Goal: Answer question/provide support

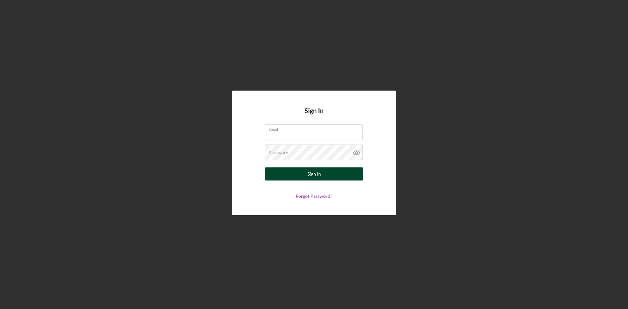
type input "[PERSON_NAME][EMAIL_ADDRESS][DOMAIN_NAME]"
click at [340, 171] on button "Sign In" at bounding box center [314, 173] width 98 height 13
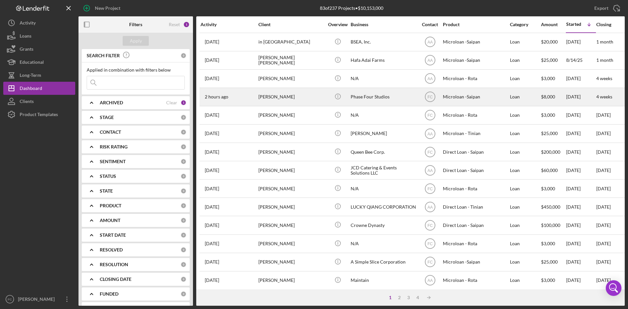
click at [288, 100] on div "[PERSON_NAME]" at bounding box center [290, 96] width 65 height 17
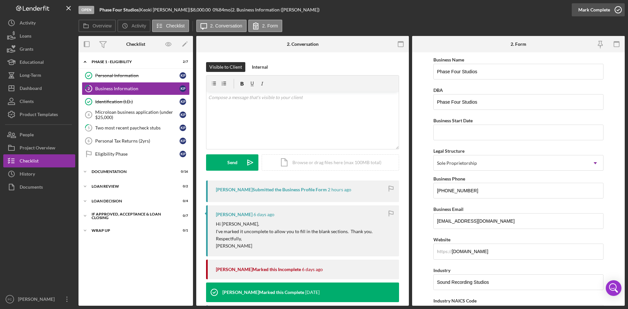
click at [594, 11] on div "Mark Complete" at bounding box center [594, 9] width 32 height 13
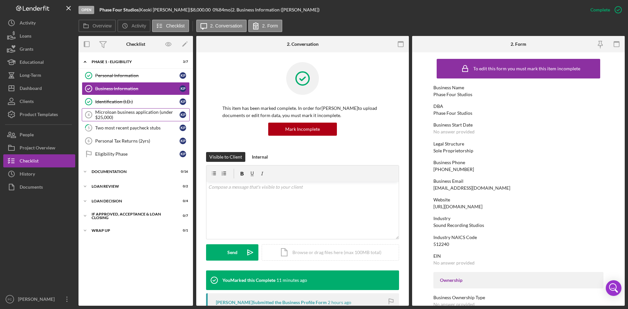
click at [122, 120] on div "Microloan business application (under $25,000)" at bounding box center [137, 115] width 84 height 10
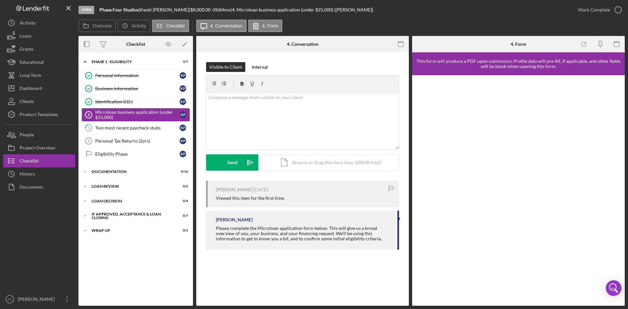
click at [139, 119] on div "Microloan business application (under $25,000)" at bounding box center [137, 115] width 84 height 10
click at [143, 133] on link "5 Two most recent paycheck stubs K P" at bounding box center [136, 127] width 108 height 13
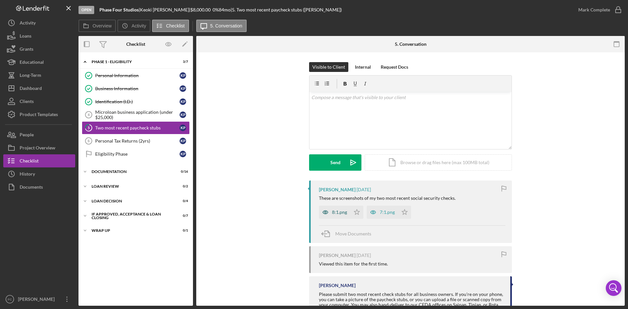
click at [336, 214] on div "8:1.png" at bounding box center [339, 212] width 15 height 5
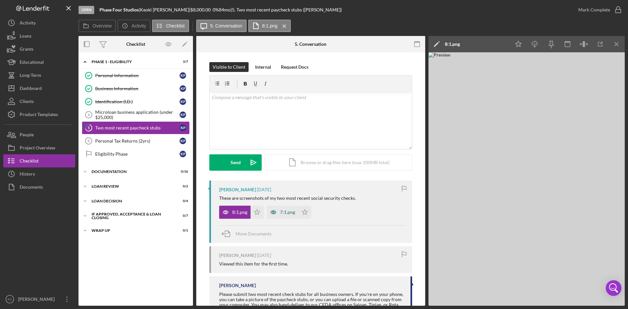
click at [277, 210] on icon "button" at bounding box center [273, 212] width 13 height 13
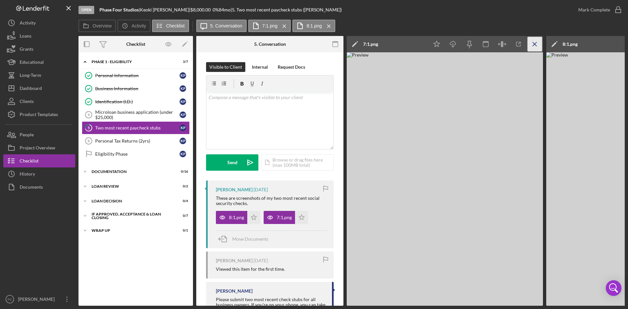
click at [539, 42] on icon "Icon/Menu Close" at bounding box center [534, 44] width 15 height 15
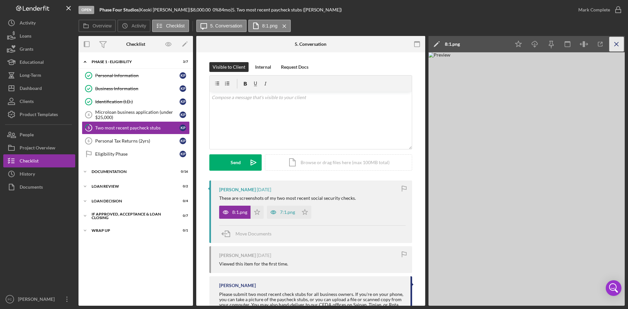
click at [617, 46] on icon "Icon/Menu Close" at bounding box center [616, 44] width 15 height 15
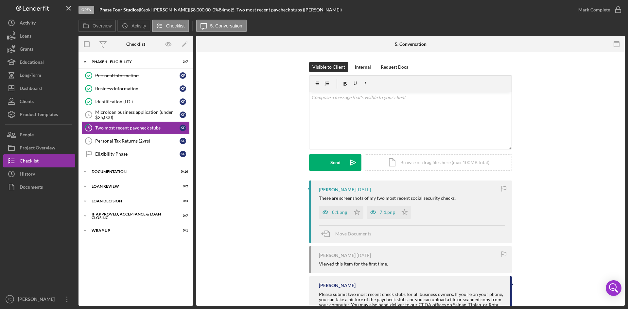
click at [595, 165] on div "Visible to Client Internal Request Docs v Color teal Color pink Remove color Ad…" at bounding box center [410, 121] width 409 height 118
click at [356, 211] on polygon "button" at bounding box center [357, 211] width 6 height 5
click at [403, 215] on icon "Icon/Star" at bounding box center [404, 212] width 13 height 13
click at [406, 130] on div "v Color teal Color pink Remove color Add row above Add row below Add column bef…" at bounding box center [410, 120] width 202 height 57
click at [337, 212] on div "8:1.png" at bounding box center [339, 212] width 15 height 5
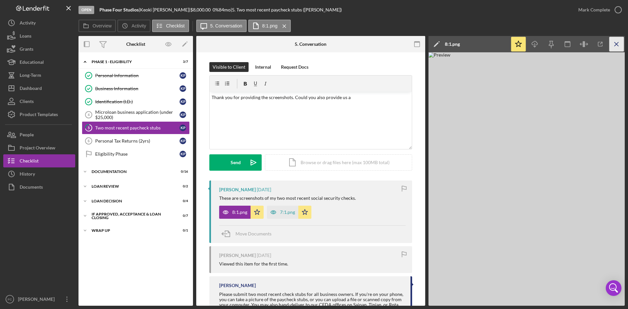
click at [620, 42] on icon "Icon/Menu Close" at bounding box center [616, 44] width 15 height 15
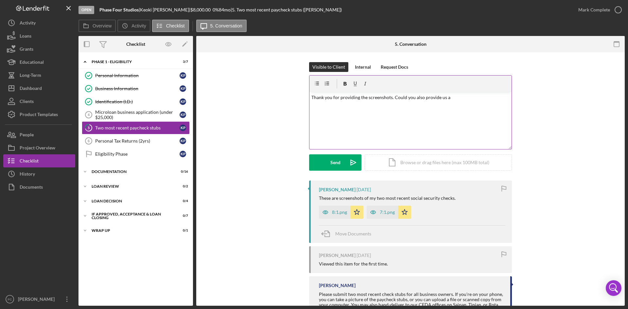
click at [471, 99] on p "Thank you for providing the screenshots. Could you also provide us a" at bounding box center [410, 97] width 198 height 7
drag, startPoint x: 460, startPoint y: 96, endPoint x: 392, endPoint y: 100, distance: 67.5
click at [392, 100] on p "Thank you for providing the screenshots. Could you also provide us a" at bounding box center [410, 97] width 198 height 7
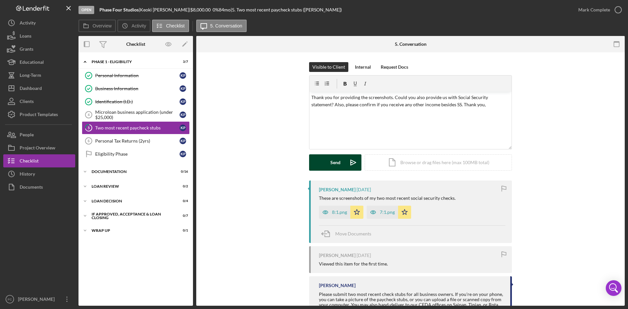
click at [346, 163] on icon "Icon/icon-invite-send" at bounding box center [353, 162] width 16 height 16
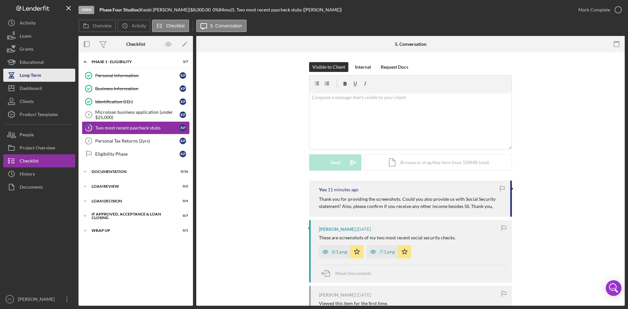
click at [34, 81] on div "Long-Term" at bounding box center [31, 76] width 22 height 15
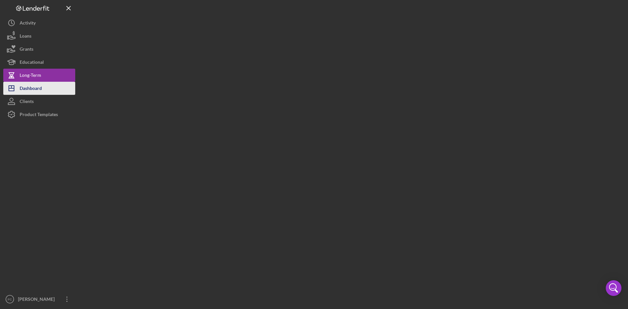
click at [38, 88] on div "Dashboard" at bounding box center [31, 89] width 22 height 15
